Goal: Find specific page/section

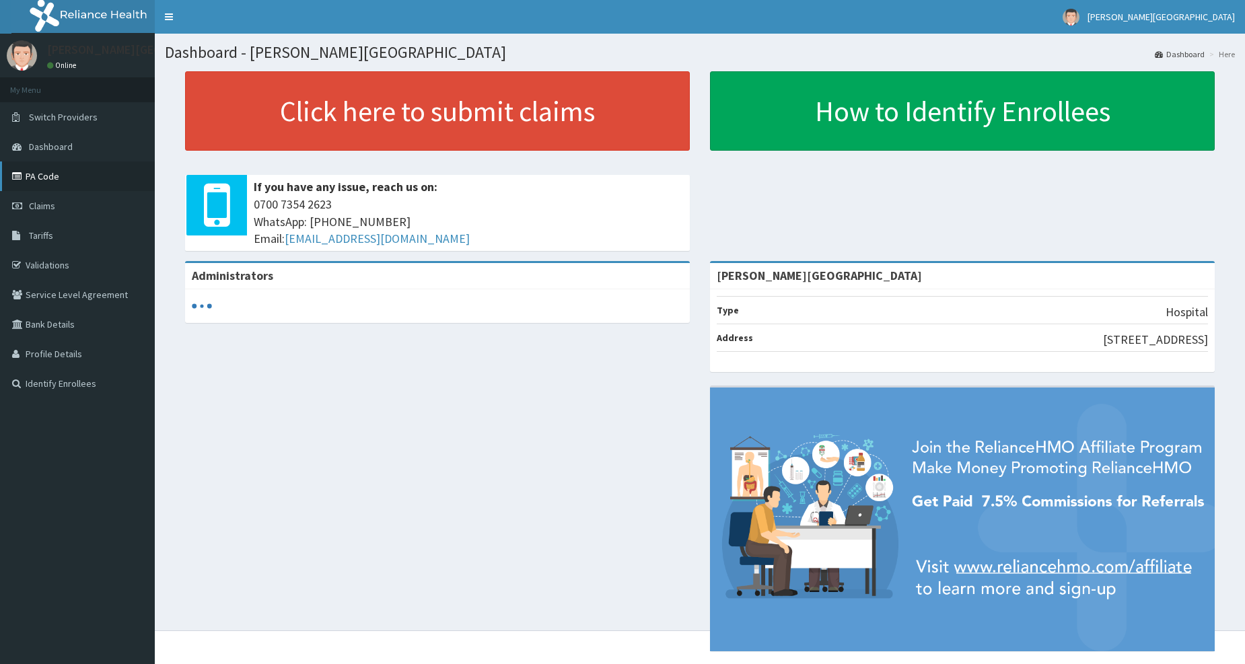
click at [41, 179] on link "PA Code" at bounding box center [77, 176] width 155 height 30
click at [54, 244] on link "Tariffs" at bounding box center [77, 236] width 155 height 30
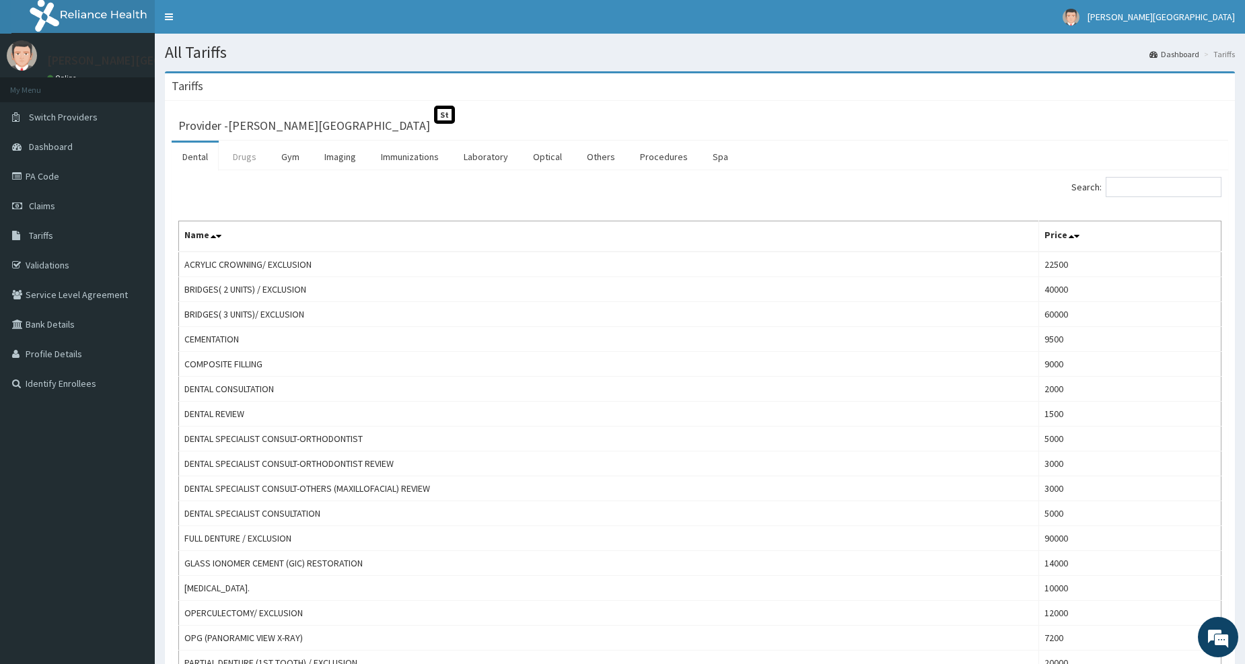
click at [250, 155] on link "Drugs" at bounding box center [244, 157] width 45 height 28
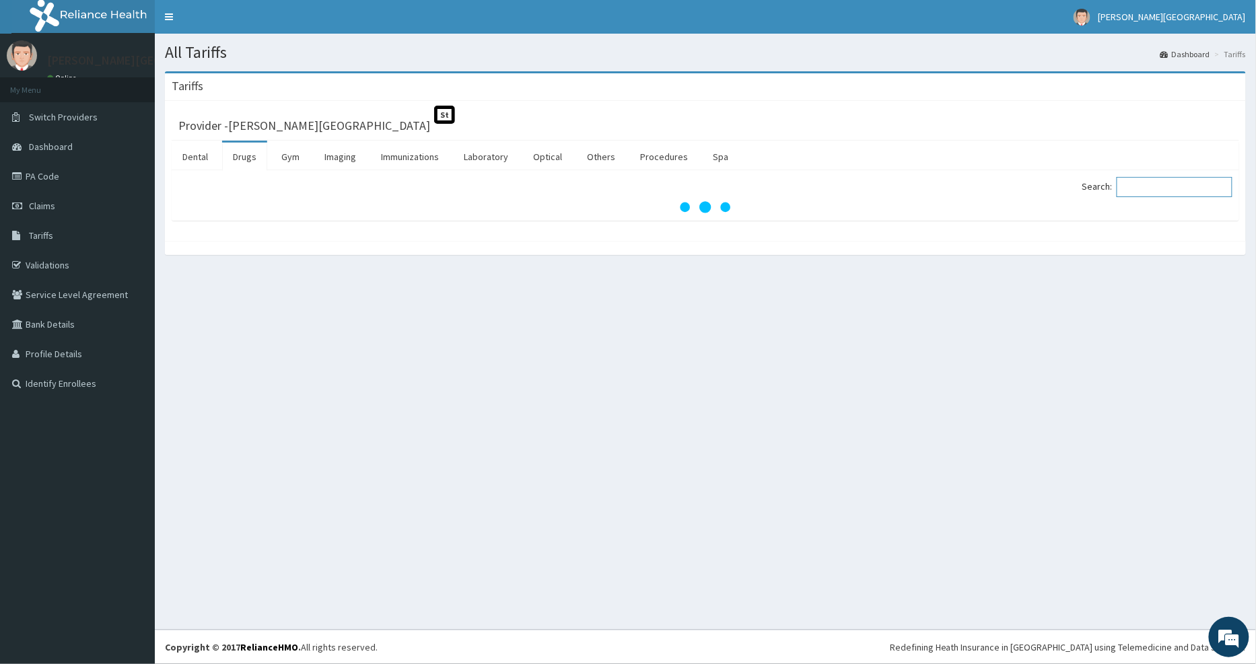
click at [1157, 195] on input "Search:" at bounding box center [1174, 187] width 116 height 20
paste input "HYDROXY"
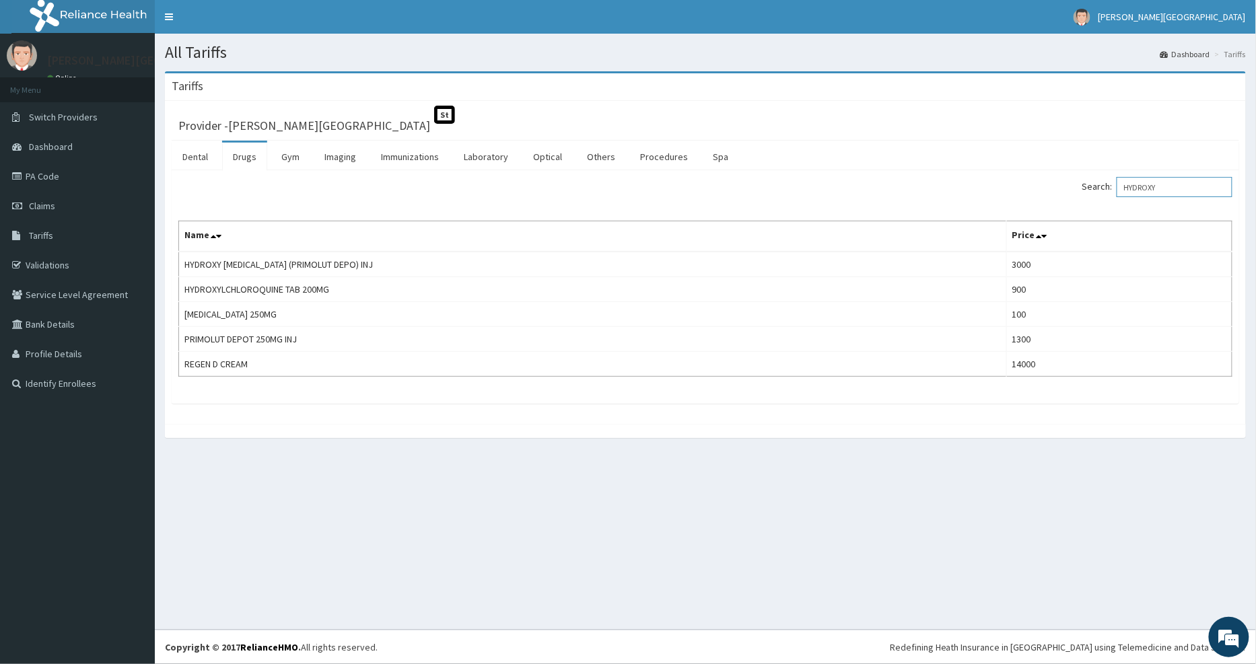
type input "HYDROXY"
click at [50, 178] on link "PA Code" at bounding box center [77, 176] width 155 height 30
